Goal: Obtain resource: Obtain resource

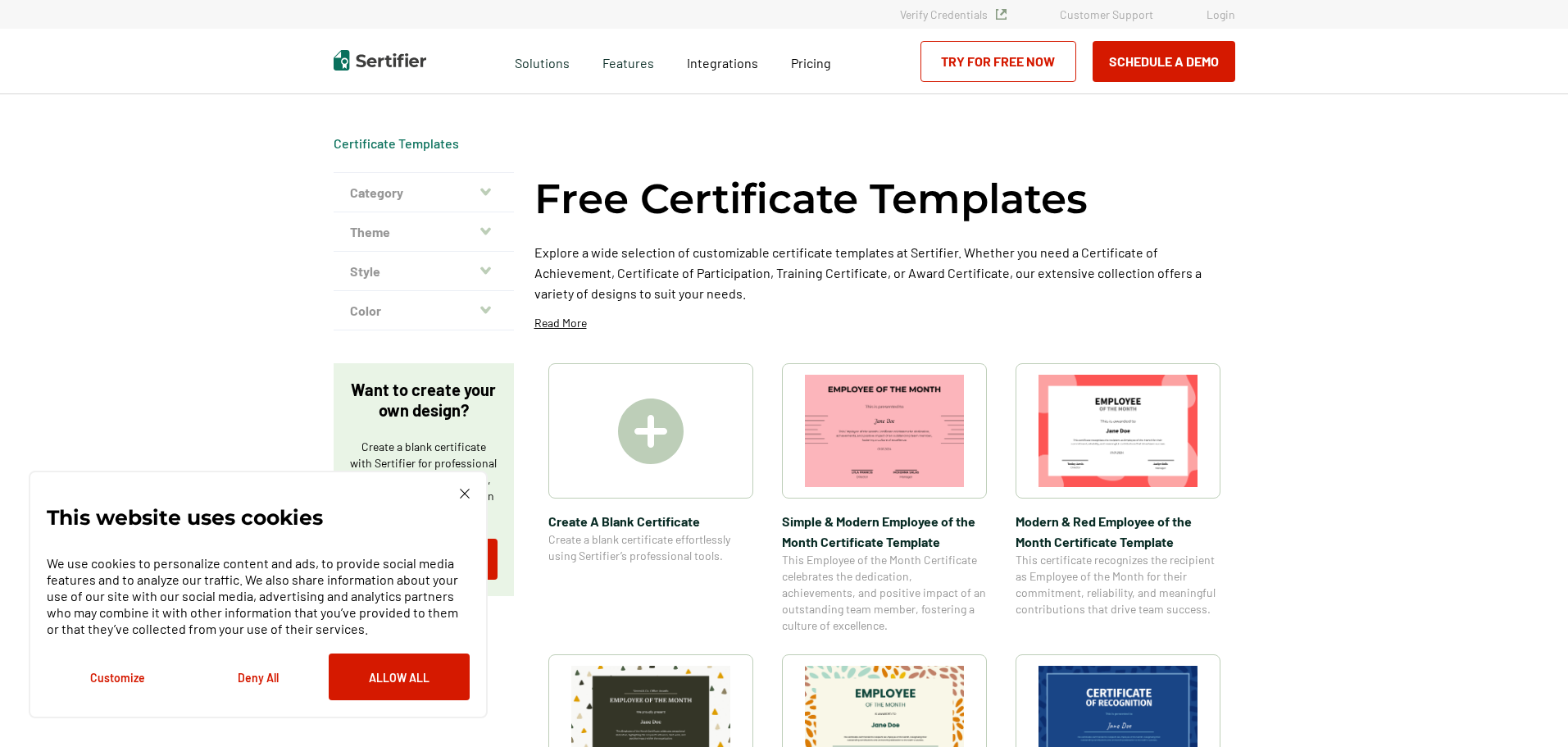
click at [485, 196] on icon "button" at bounding box center [485, 191] width 11 height 13
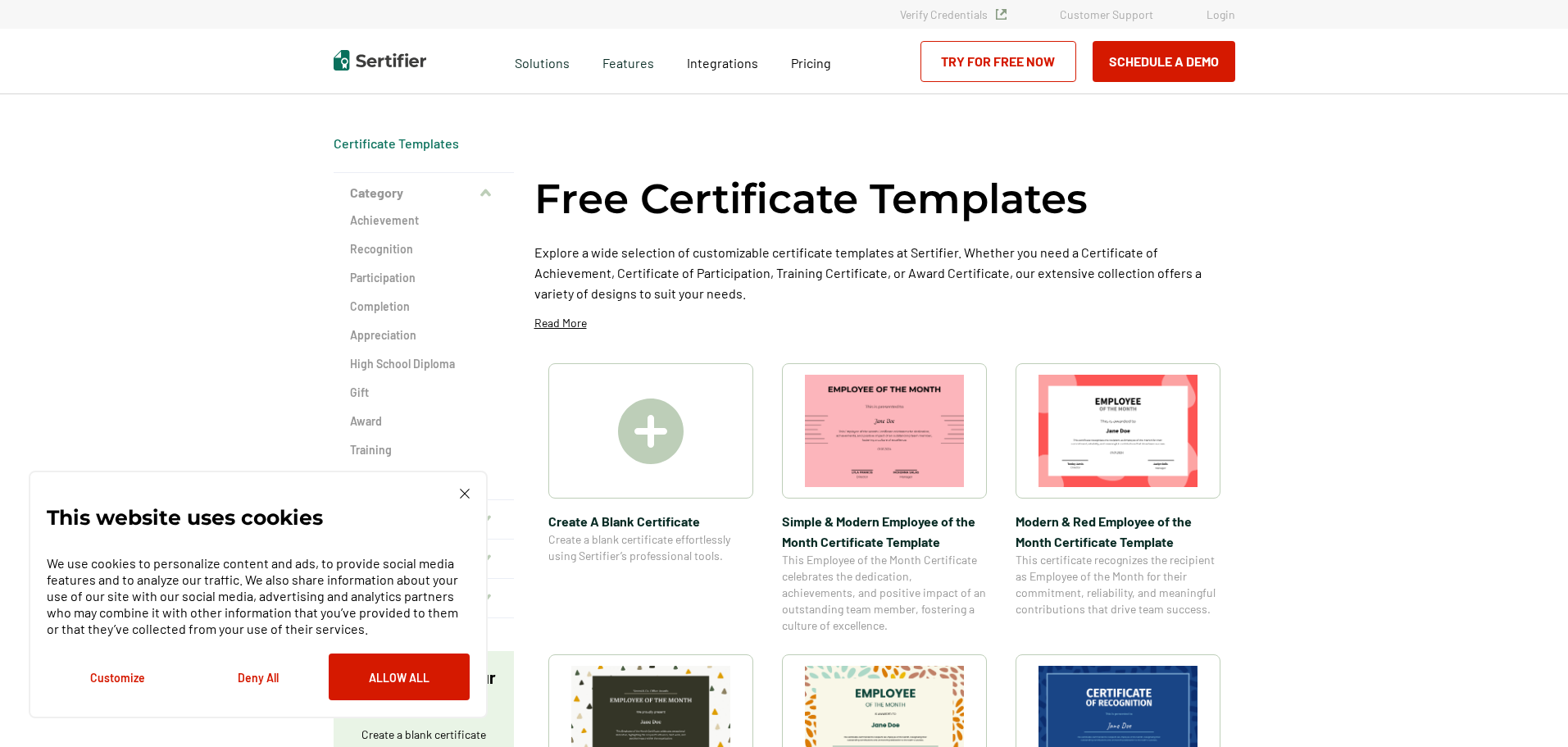
click at [464, 497] on img at bounding box center [464, 493] width 10 height 10
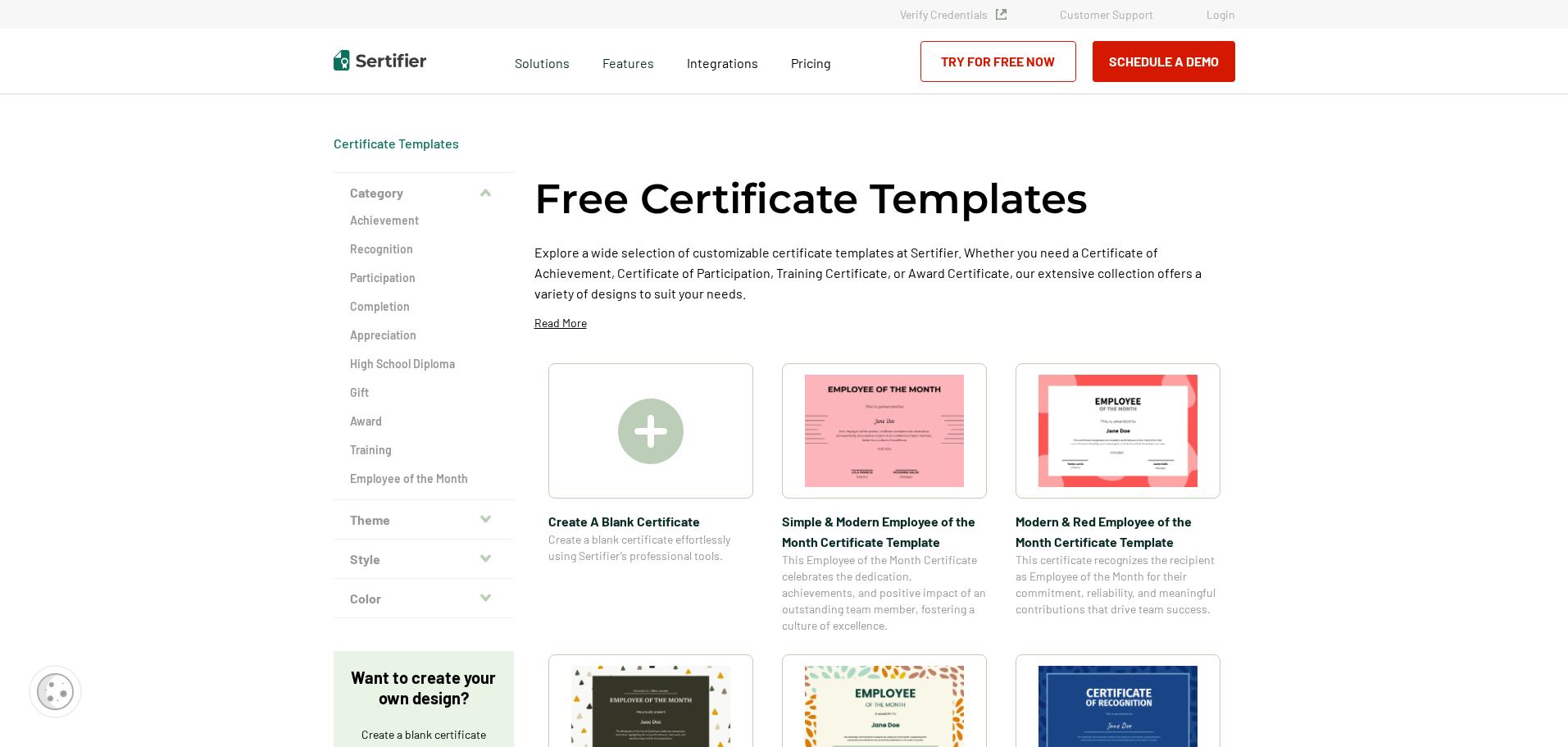
click at [491, 194] on icon "button" at bounding box center [485, 192] width 11 height 7
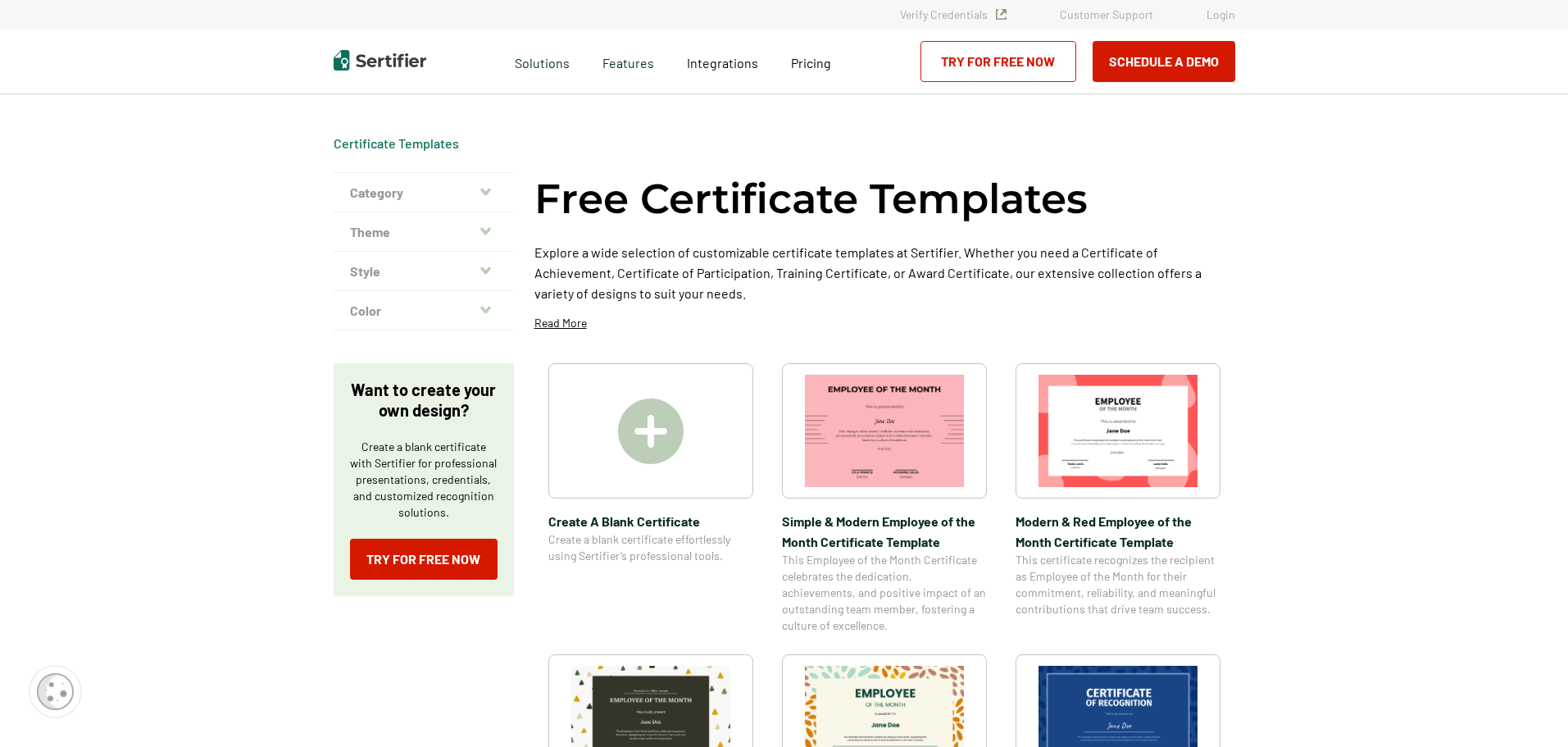
click at [483, 234] on icon "button" at bounding box center [485, 231] width 11 height 13
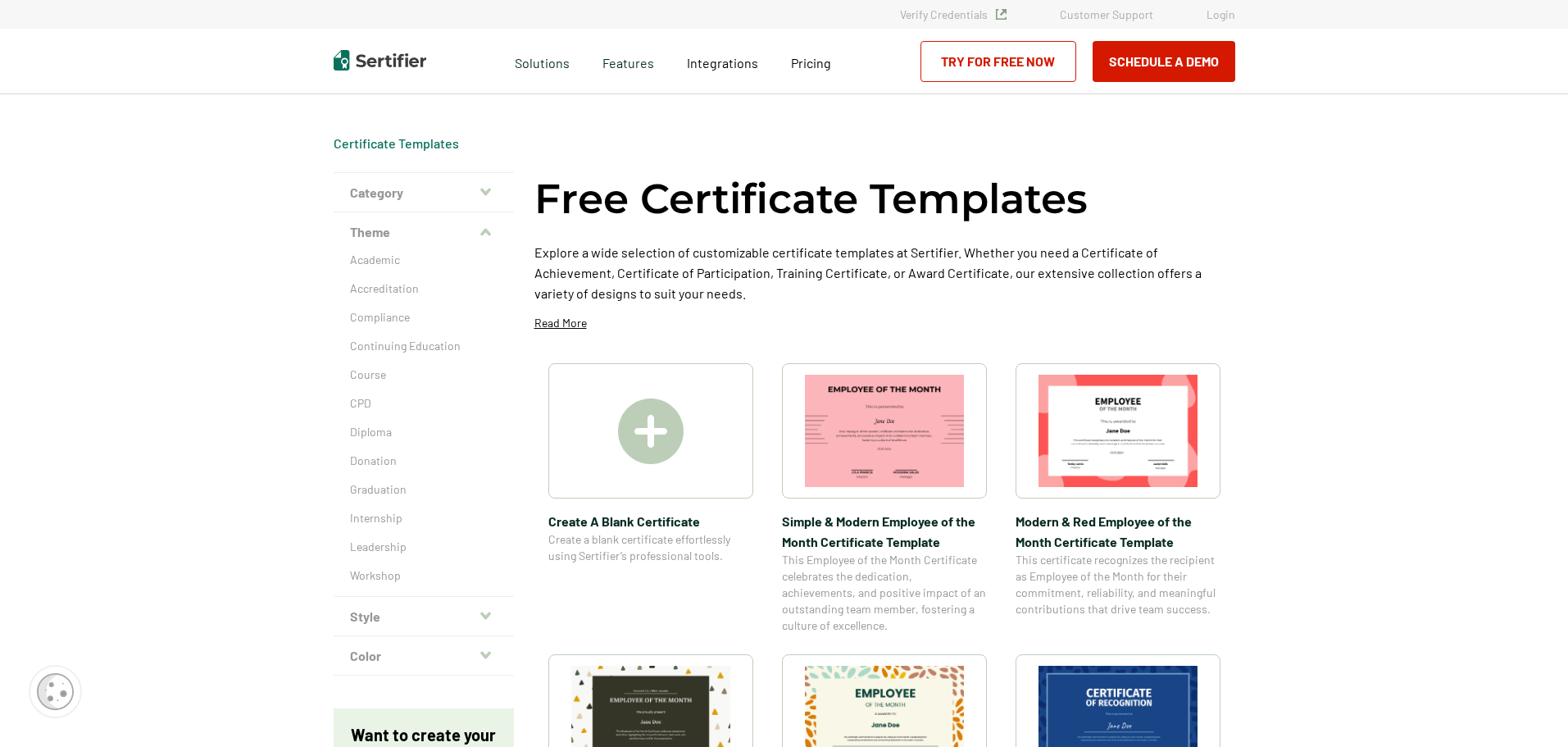
click at [480, 236] on button "Theme" at bounding box center [423, 232] width 180 height 39
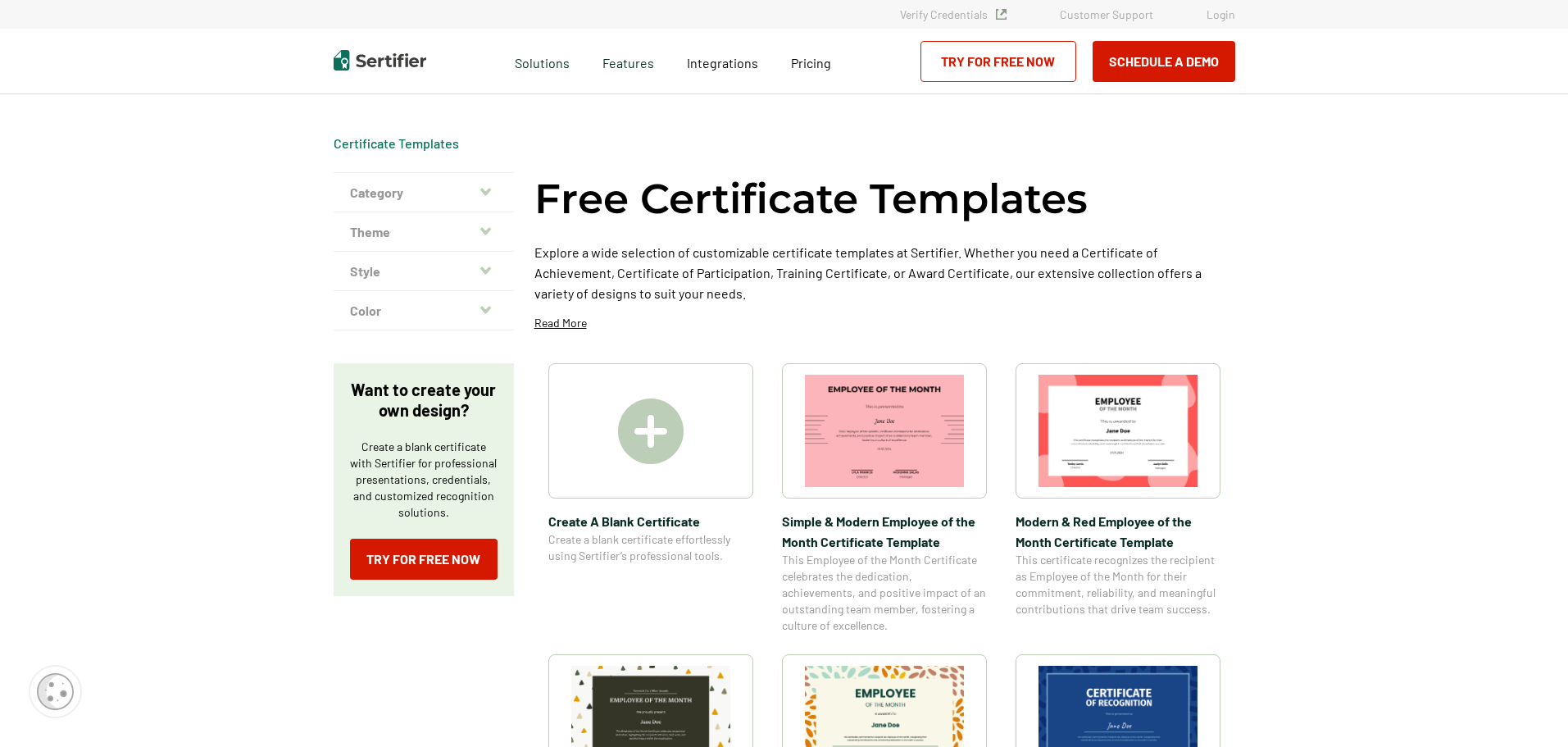
click at [479, 270] on button "Style" at bounding box center [423, 271] width 180 height 39
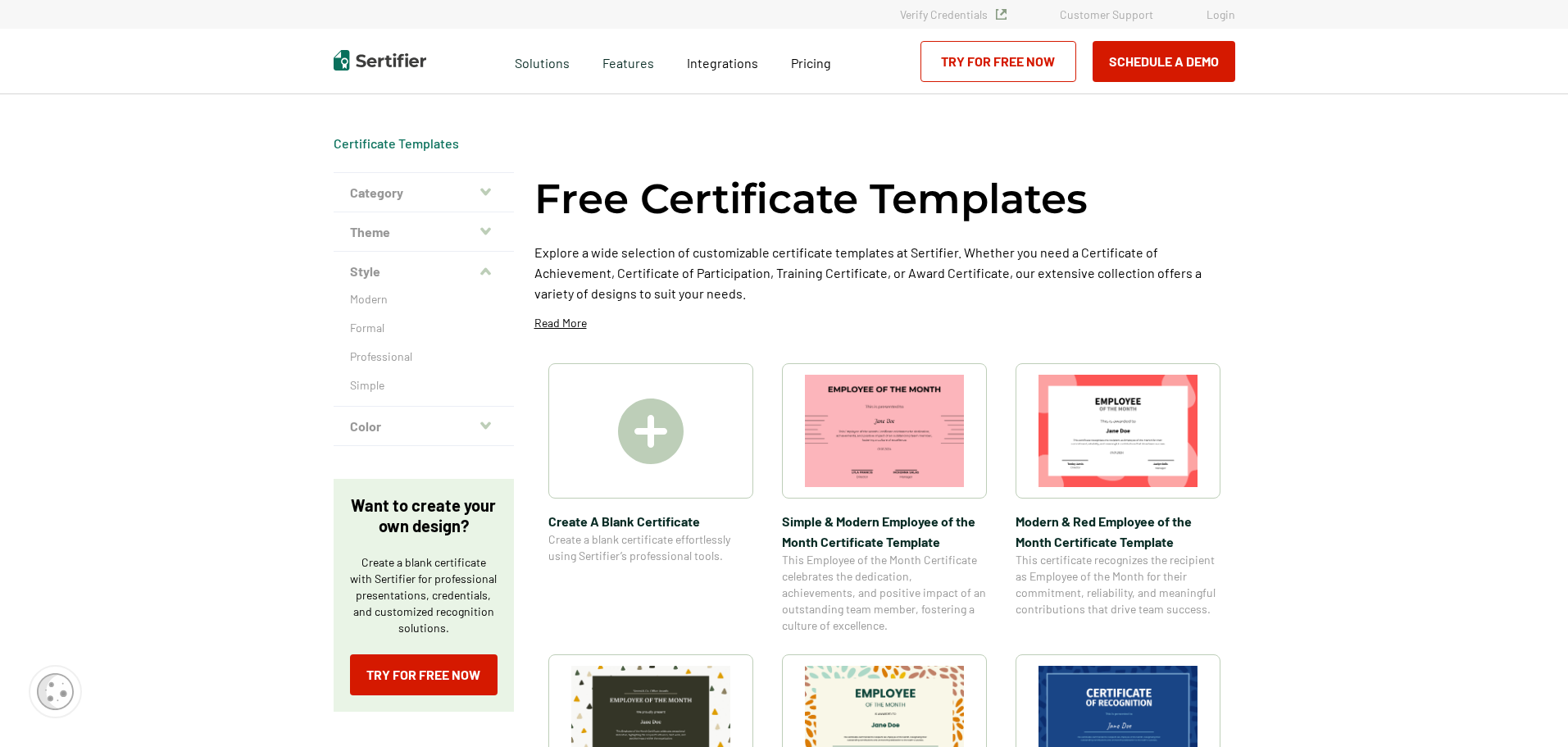
click at [479, 270] on button "Style" at bounding box center [423, 271] width 180 height 39
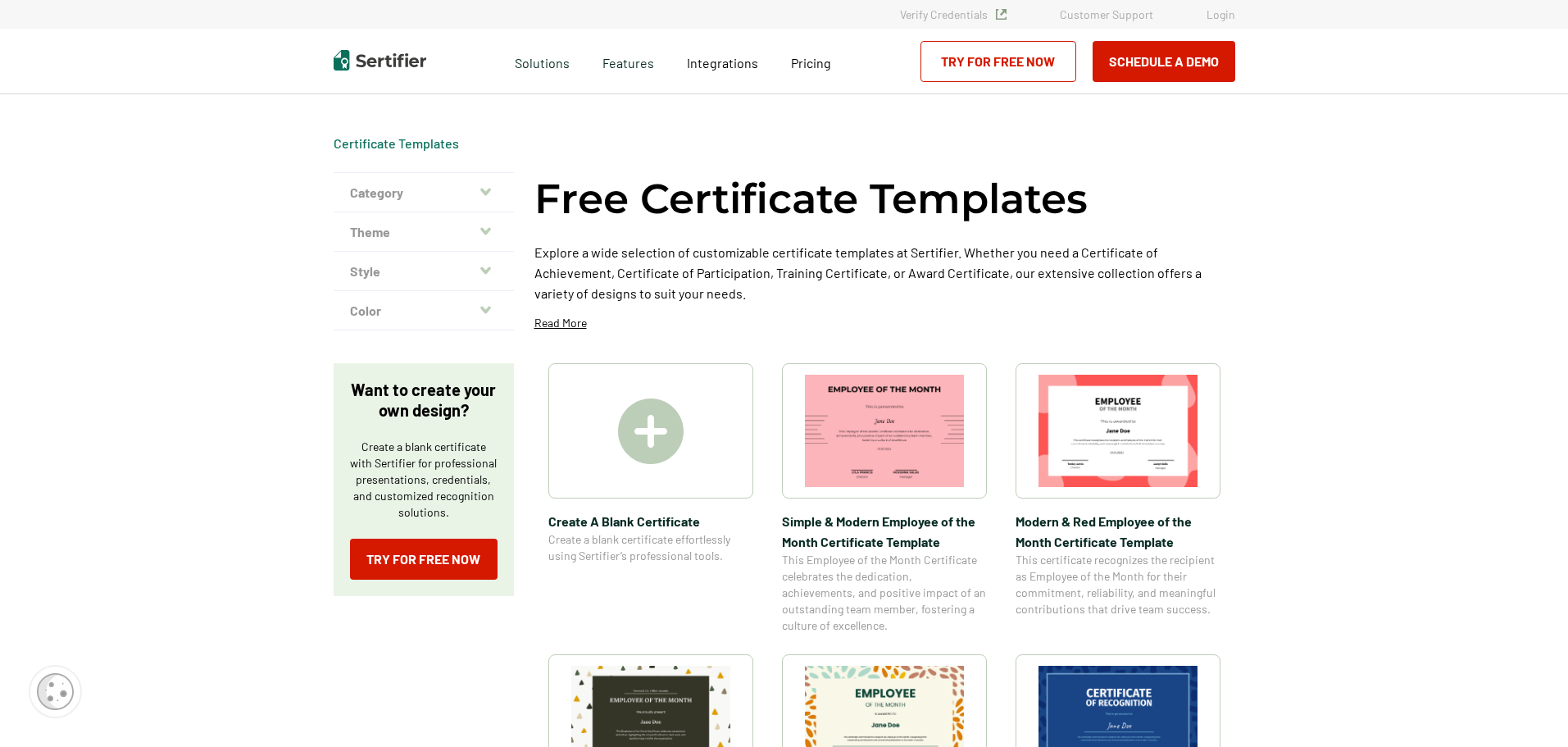
click at [483, 272] on icon "button" at bounding box center [485, 270] width 11 height 13
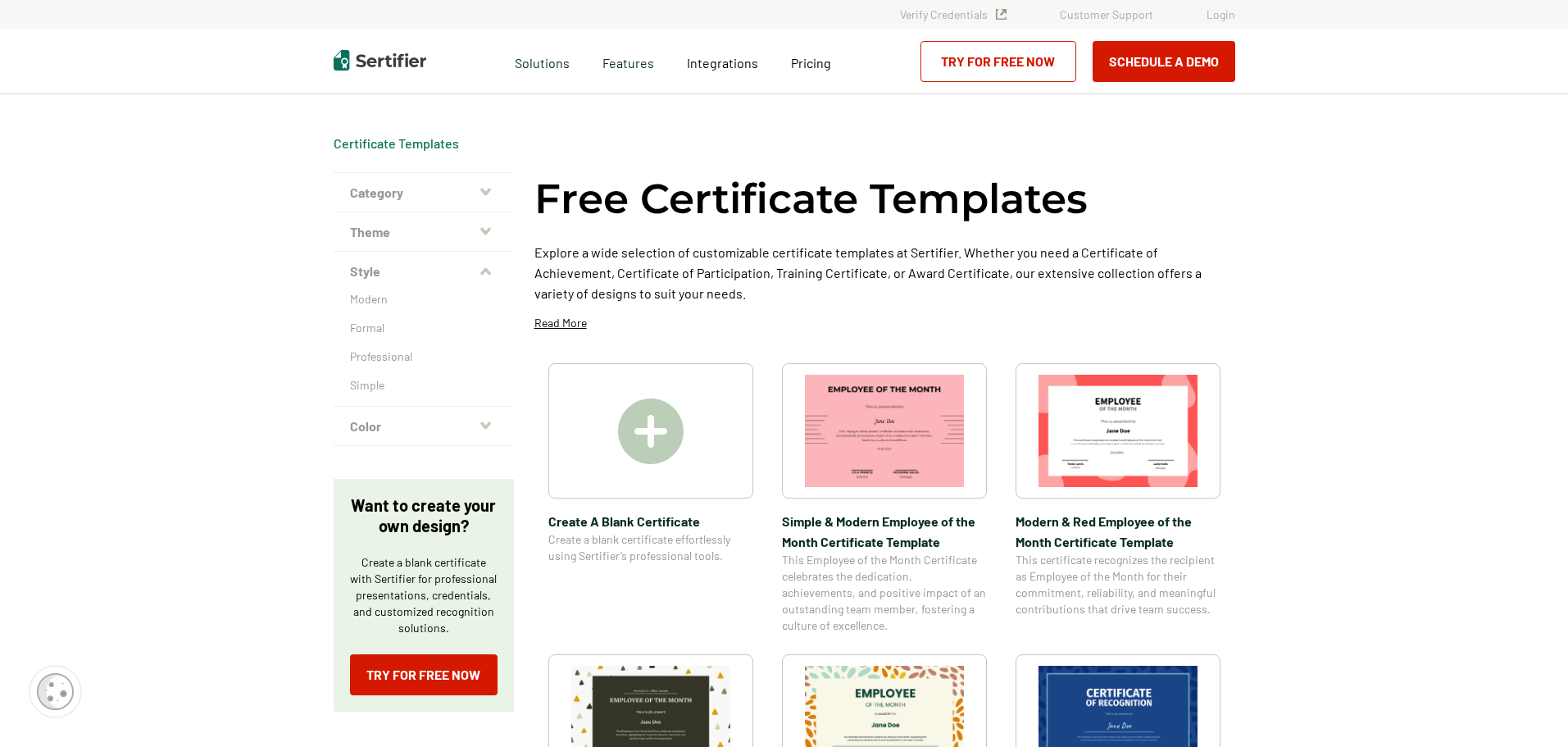
click at [483, 272] on icon "button" at bounding box center [485, 271] width 11 height 13
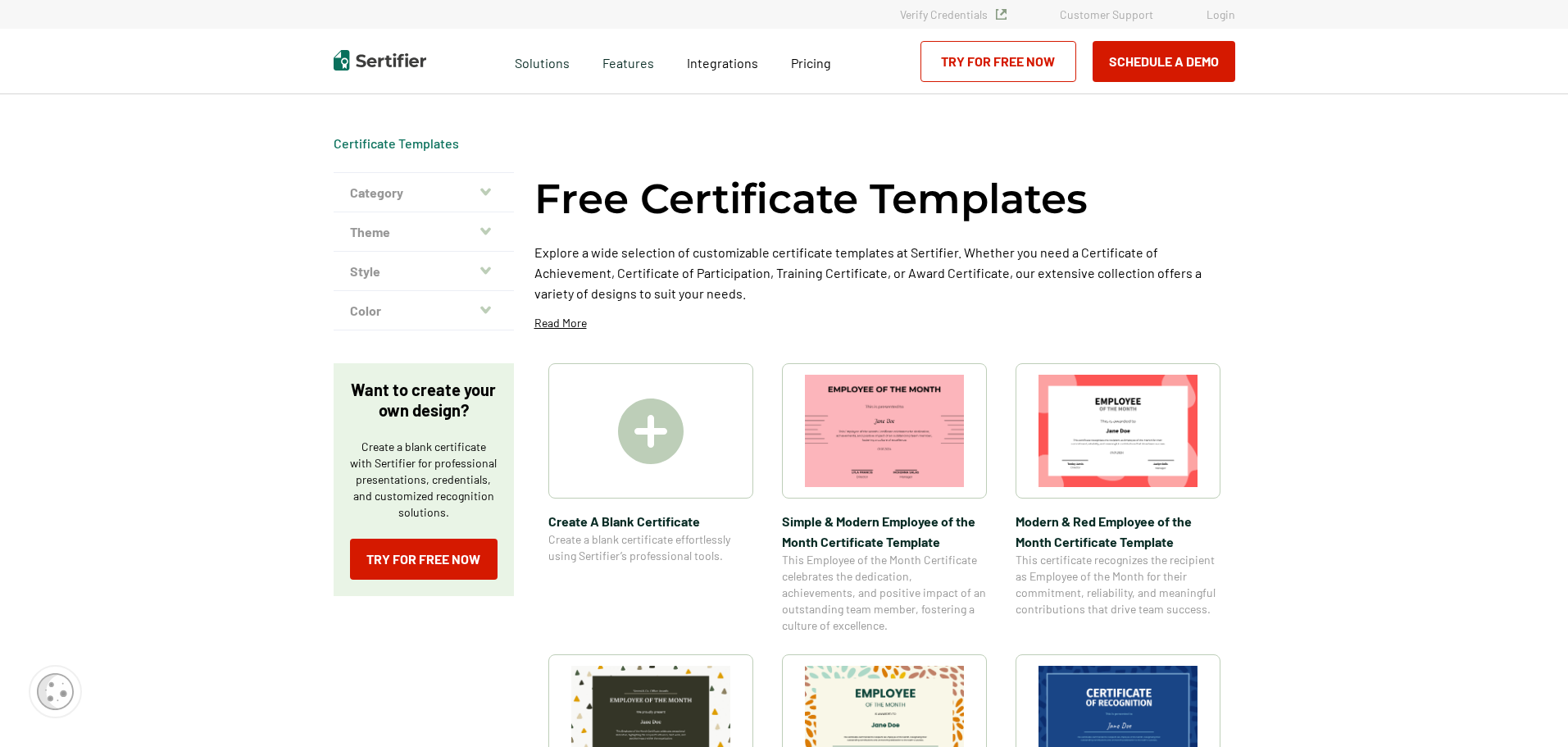
click at [483, 229] on icon "button" at bounding box center [485, 230] width 11 height 7
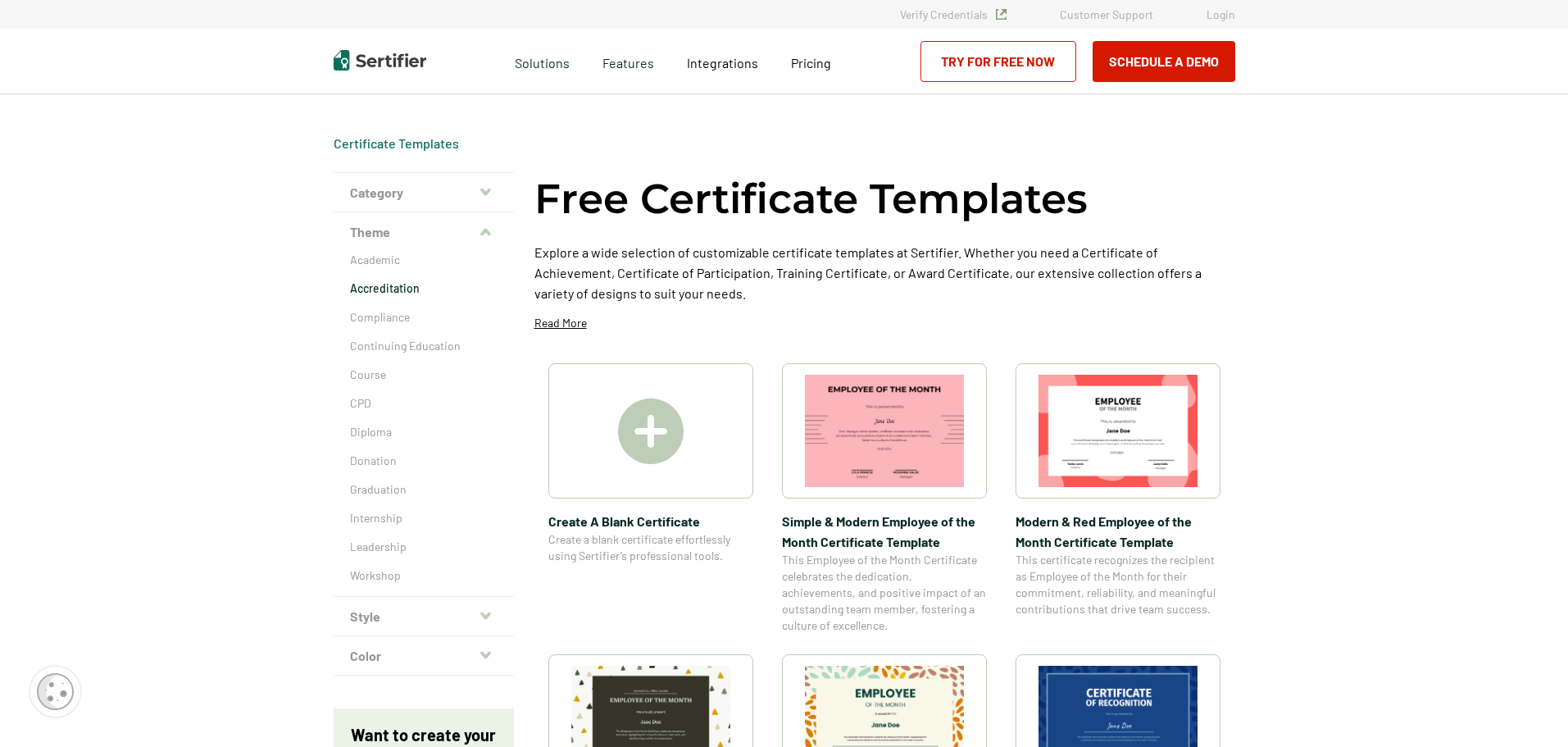
click at [389, 289] on p "Accreditation" at bounding box center [424, 288] width 148 height 17
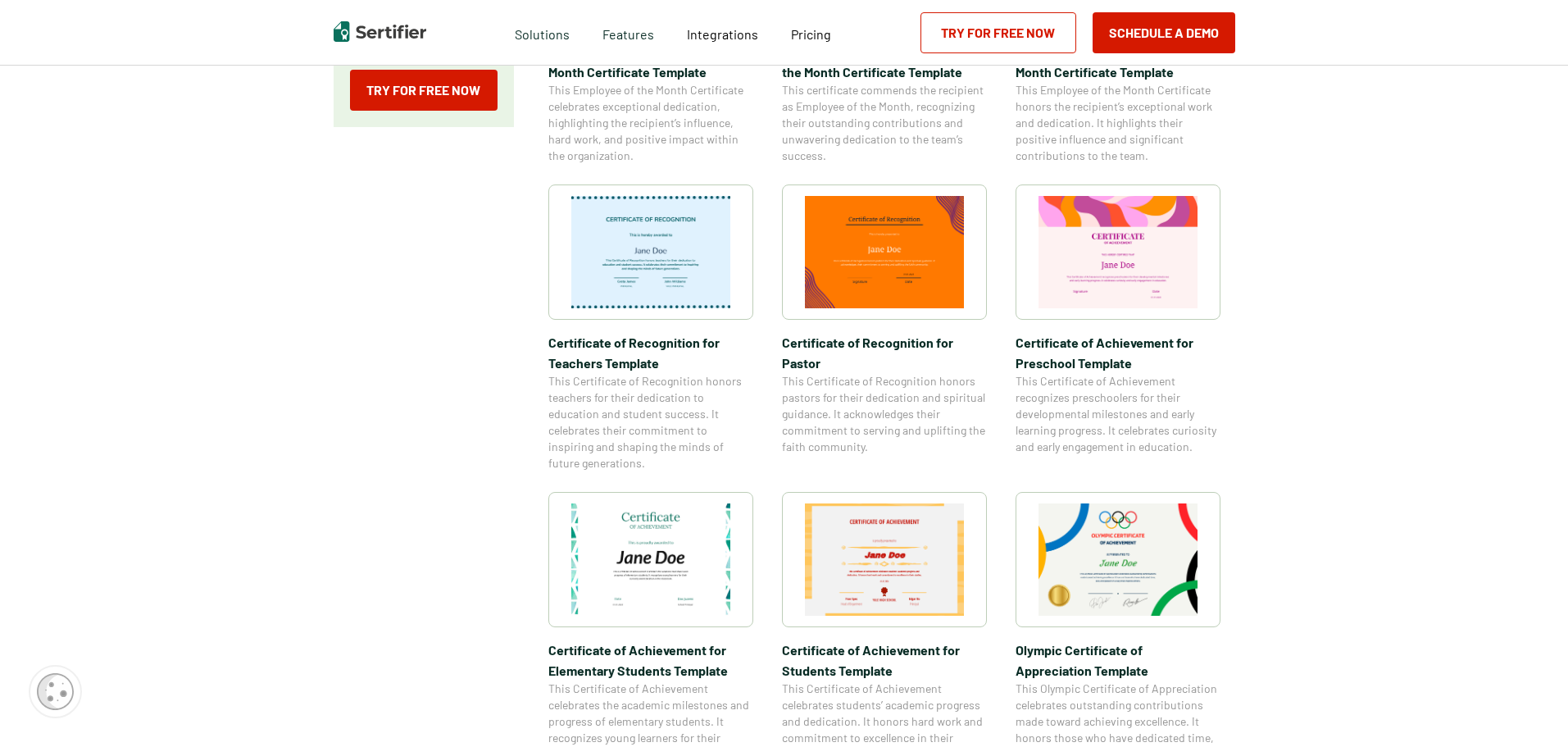
scroll to position [820, 0]
